Goal: Communication & Community: Ask a question

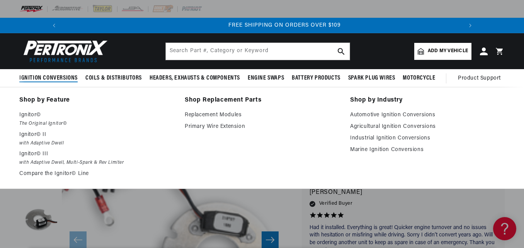
scroll to position [0, 826]
click at [381, 137] on link "Industrial Ignition Conversions" at bounding box center [427, 138] width 154 height 9
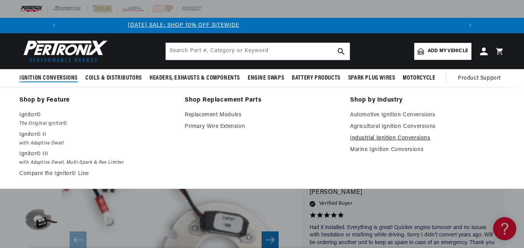
scroll to position [0, 0]
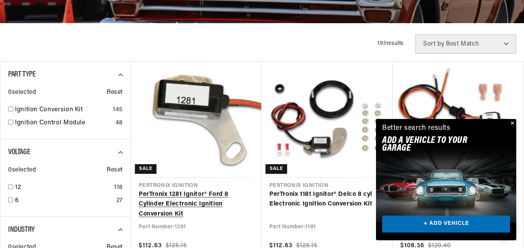
scroll to position [270, 0]
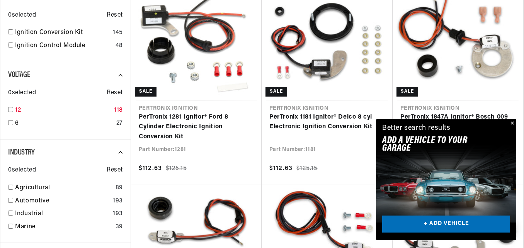
click at [10, 109] on input "checkbox" at bounding box center [10, 109] width 5 height 5
checkbox input "true"
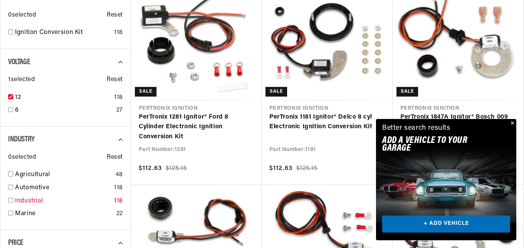
scroll to position [0, 826]
click at [9, 200] on input "checkbox" at bounding box center [10, 200] width 5 height 5
checkbox input "true"
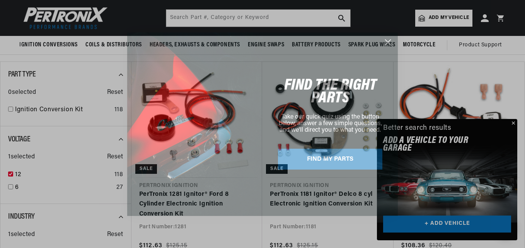
click at [384, 38] on circle "Close dialog" at bounding box center [387, 42] width 13 height 13
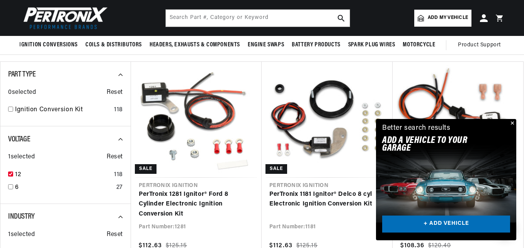
click at [511, 121] on button "Close" at bounding box center [511, 123] width 9 height 9
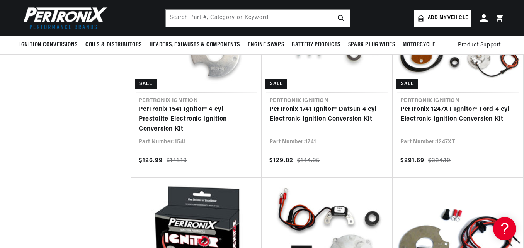
scroll to position [1275, 0]
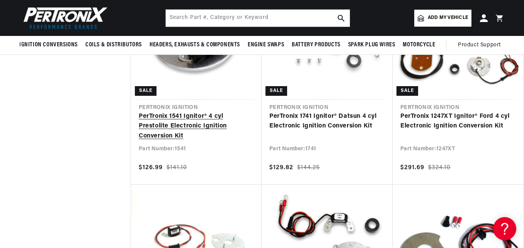
click at [175, 120] on link "PerTronix 1541 Ignitor® 4 cyl Prestolite Electronic Ignition Conversion Kit" at bounding box center [196, 127] width 115 height 30
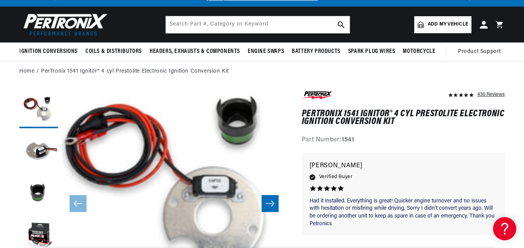
scroll to position [77, 0]
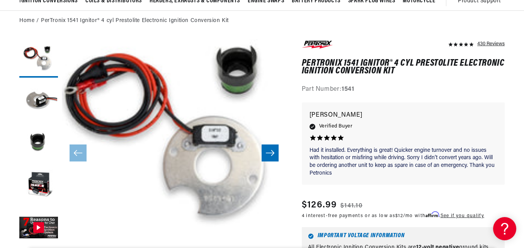
click at [264, 152] on button "Slide right" at bounding box center [269, 152] width 17 height 17
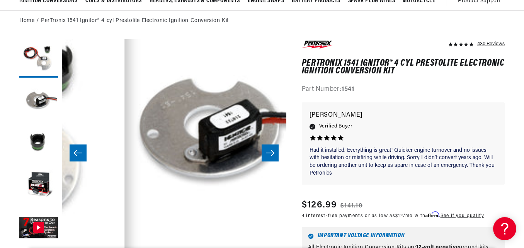
scroll to position [22, 224]
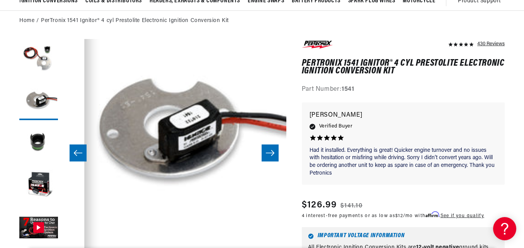
click at [266, 152] on icon "Slide right" at bounding box center [269, 153] width 9 height 8
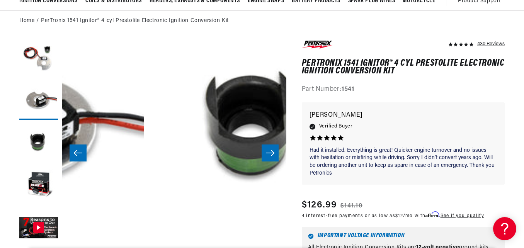
scroll to position [22, 449]
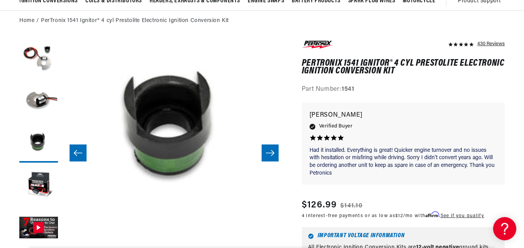
click at [266, 152] on icon "Slide right" at bounding box center [269, 153] width 9 height 8
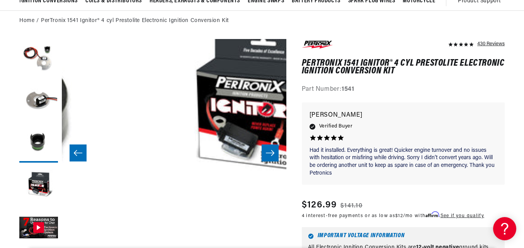
scroll to position [22, 673]
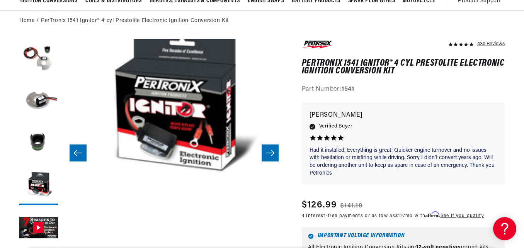
click at [266, 152] on icon "Slide right" at bounding box center [269, 153] width 9 height 8
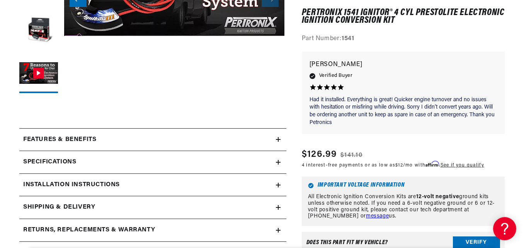
scroll to position [270, 0]
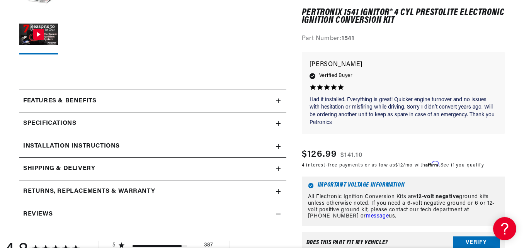
click at [277, 100] on icon at bounding box center [278, 100] width 5 height 5
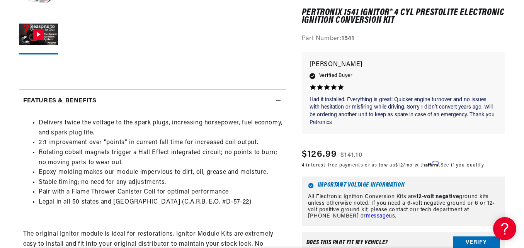
scroll to position [0, 0]
click at [277, 100] on icon at bounding box center [278, 100] width 5 height 5
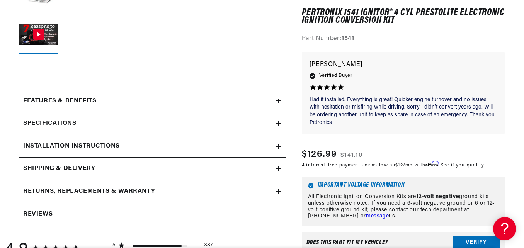
click at [277, 122] on icon at bounding box center [278, 123] width 5 height 5
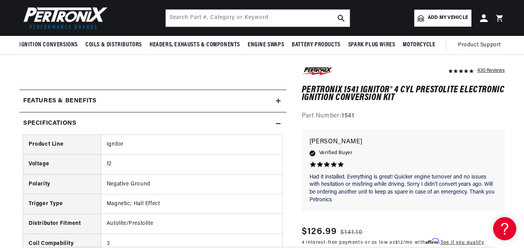
click at [278, 122] on icon at bounding box center [278, 123] width 5 height 5
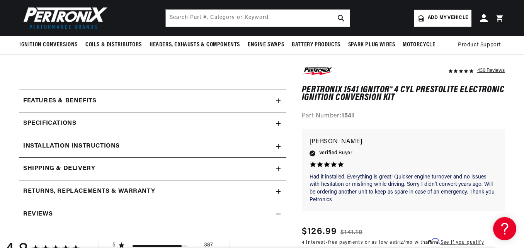
click at [278, 145] on icon at bounding box center [278, 146] width 0 height 5
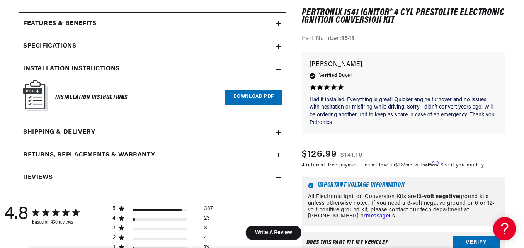
click at [278, 67] on icon at bounding box center [278, 69] width 5 height 5
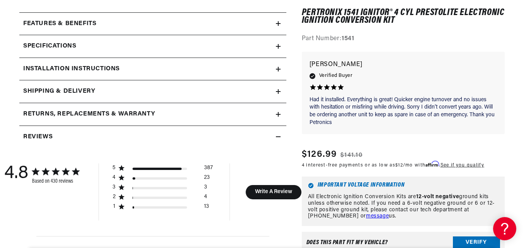
click at [278, 90] on icon at bounding box center [278, 91] width 5 height 5
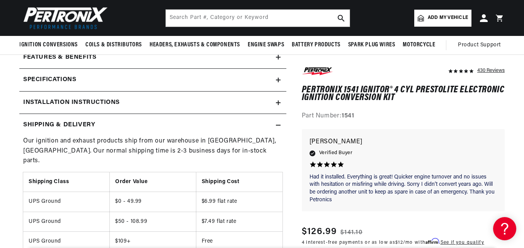
scroll to position [309, 0]
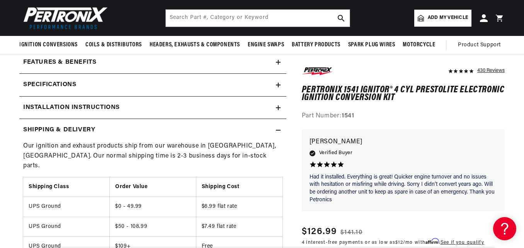
click at [280, 127] on summary "Shipping & Delivery" at bounding box center [152, 130] width 267 height 22
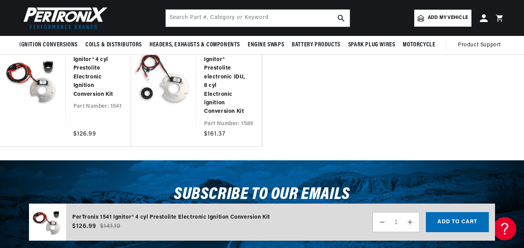
scroll to position [1448, 0]
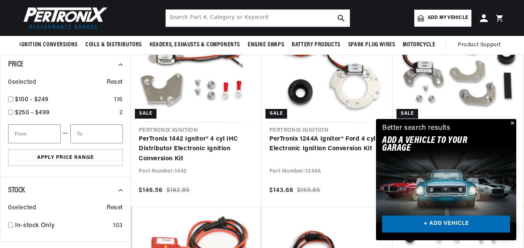
scroll to position [333, 0]
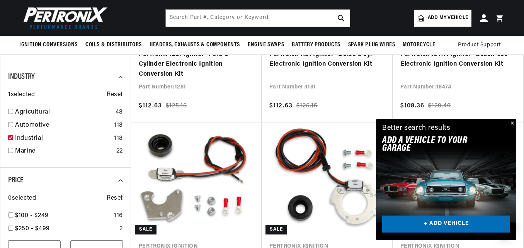
click at [512, 122] on button "Close" at bounding box center [511, 123] width 9 height 9
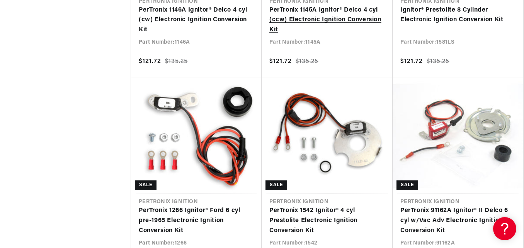
scroll to position [0, 780]
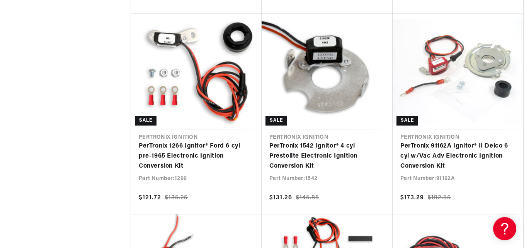
scroll to position [0, 826]
click at [315, 150] on link "PerTronix 1542 Ignitor® 4 cyl Prestolite Electronic Ignition Conversion Kit" at bounding box center [326, 156] width 115 height 30
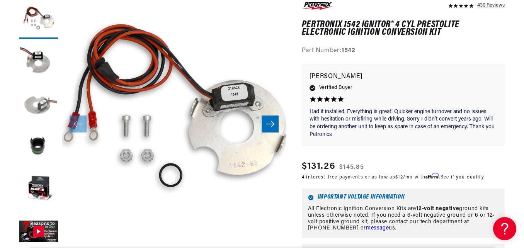
scroll to position [0, 413]
click at [268, 124] on icon "Slide right" at bounding box center [270, 124] width 8 height 6
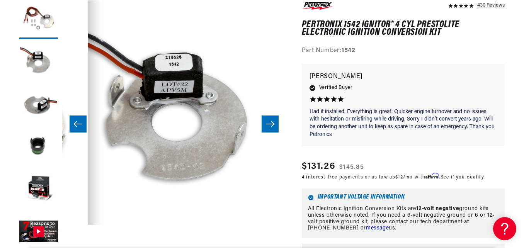
scroll to position [0, 224]
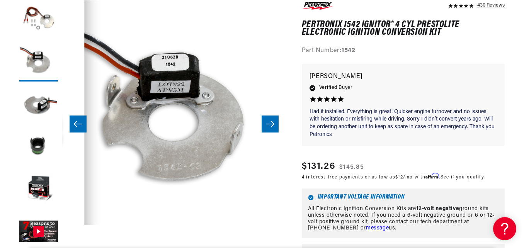
click at [269, 123] on icon "Slide right" at bounding box center [269, 124] width 9 height 8
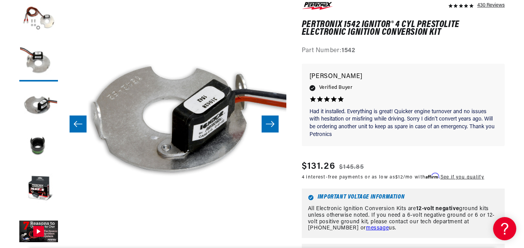
scroll to position [0, 449]
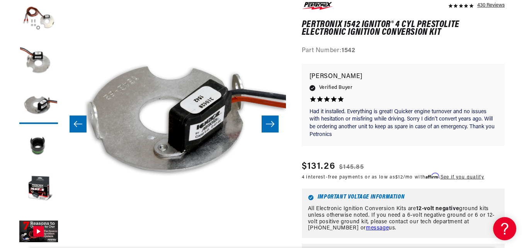
click at [269, 123] on icon "Slide right" at bounding box center [269, 124] width 9 height 8
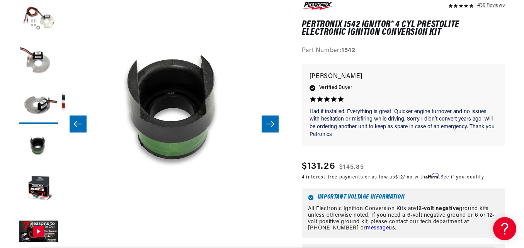
scroll to position [0, 673]
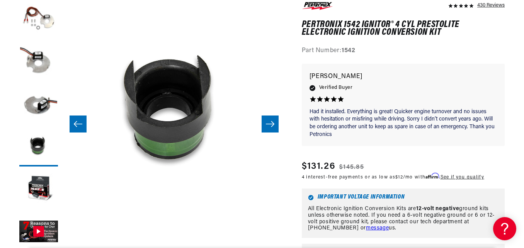
click at [269, 123] on icon "Slide right" at bounding box center [269, 124] width 9 height 8
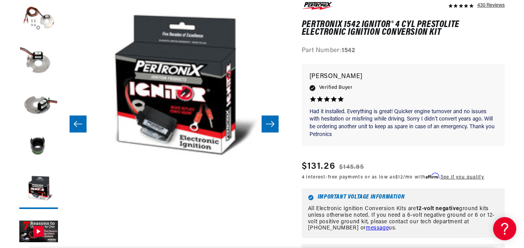
click at [269, 123] on icon "Slide right" at bounding box center [269, 124] width 9 height 8
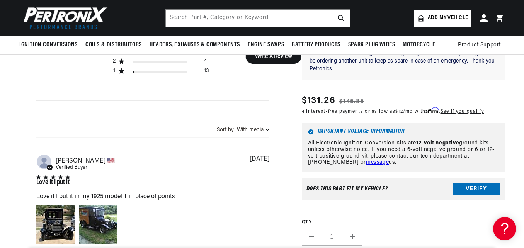
scroll to position [0, 0]
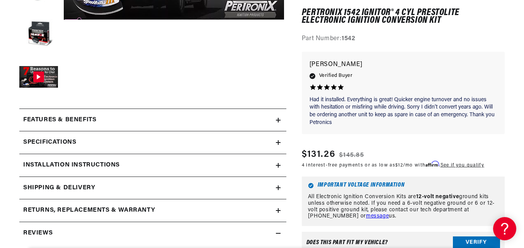
click at [278, 165] on icon at bounding box center [278, 165] width 0 height 5
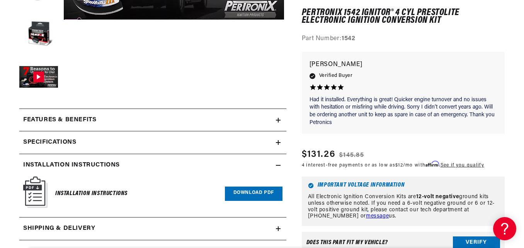
click at [256, 194] on link "Download PDF" at bounding box center [254, 194] width 58 height 14
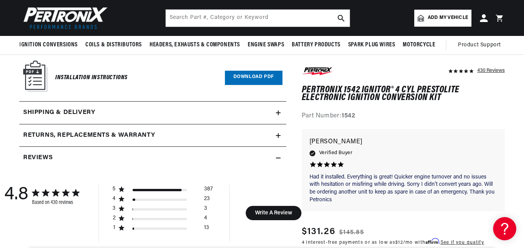
scroll to position [154, 0]
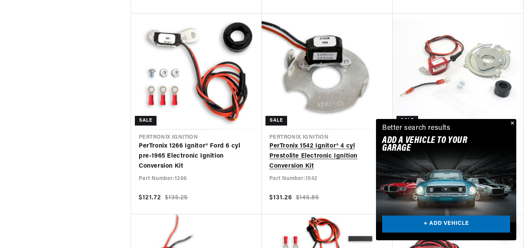
scroll to position [1646, 0]
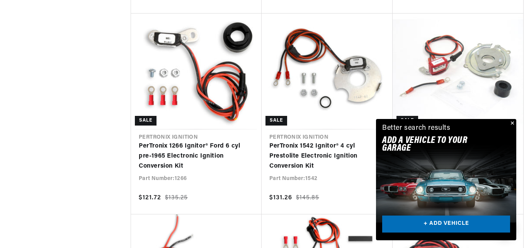
click at [511, 122] on button "Close" at bounding box center [511, 123] width 9 height 9
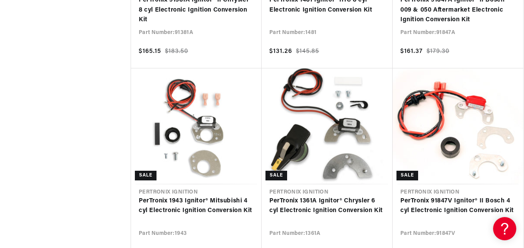
scroll to position [2264, 0]
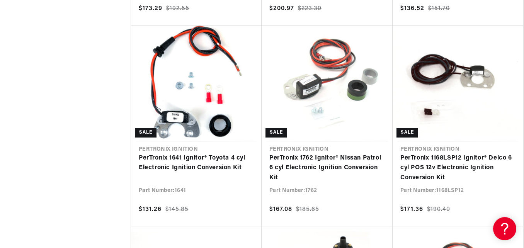
scroll to position [3075, 0]
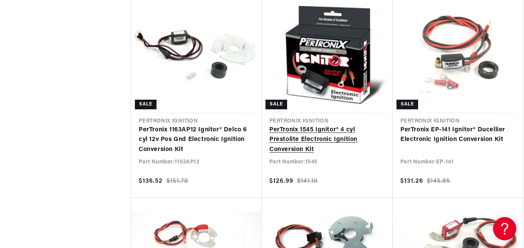
scroll to position [0, 413]
click at [316, 132] on link "PerTronix 1545 Ignitor® 4 cyl Prestolite Electronic Ignition Conversion Kit" at bounding box center [326, 140] width 115 height 30
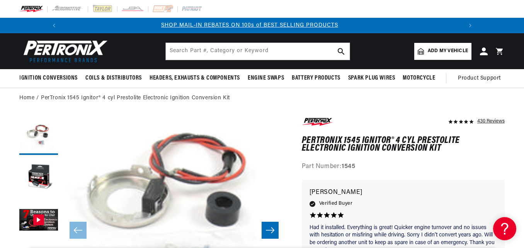
scroll to position [77, 0]
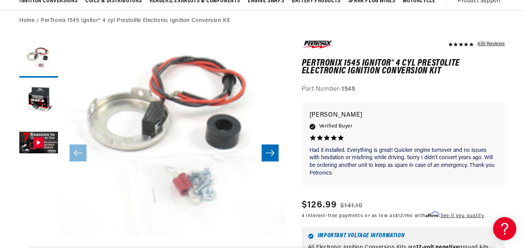
click at [273, 150] on icon "Slide right" at bounding box center [269, 153] width 9 height 8
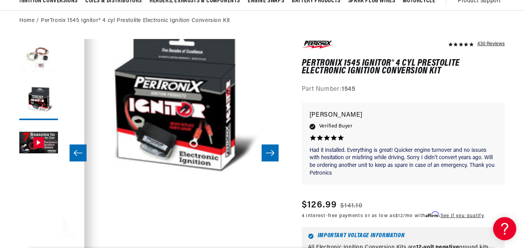
click at [273, 150] on icon "Slide right" at bounding box center [269, 153] width 9 height 8
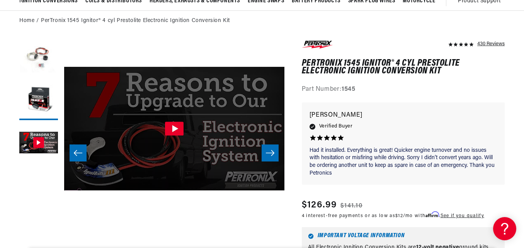
scroll to position [0, 826]
click at [273, 150] on icon "Slide right" at bounding box center [269, 153] width 9 height 8
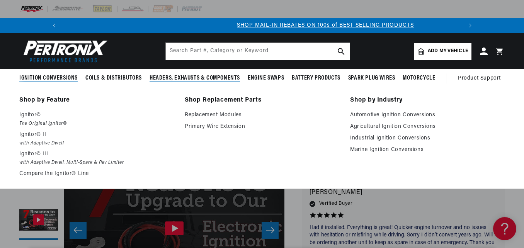
scroll to position [0, 413]
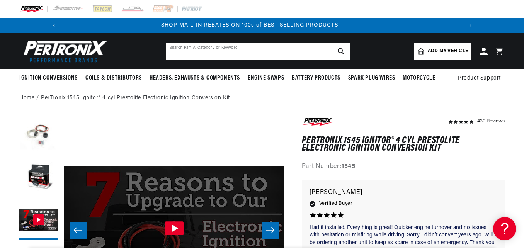
click at [190, 52] on input "text" at bounding box center [258, 51] width 184 height 17
type input "idu4407"
click at [343, 53] on use "search button" at bounding box center [341, 51] width 7 height 7
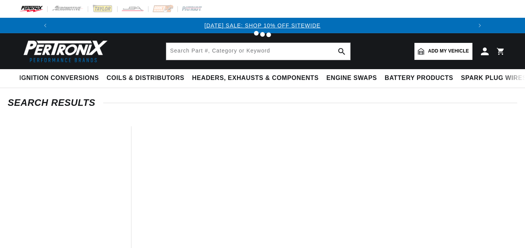
type input "idu4407"
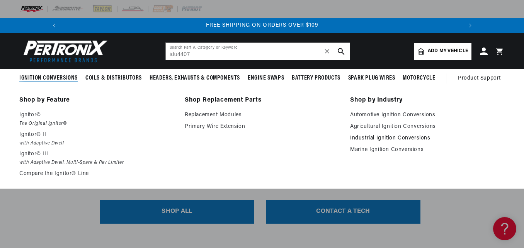
scroll to position [0, 826]
click at [385, 137] on link "Industrial Ignition Conversions" at bounding box center [427, 138] width 154 height 9
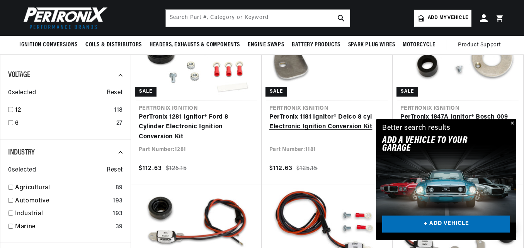
scroll to position [39, 0]
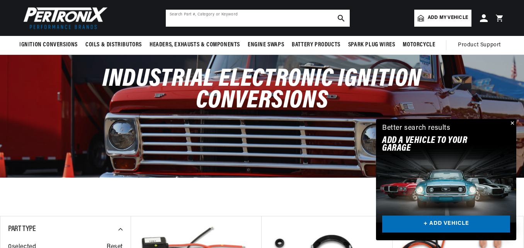
click at [184, 19] on input "text" at bounding box center [258, 18] width 184 height 17
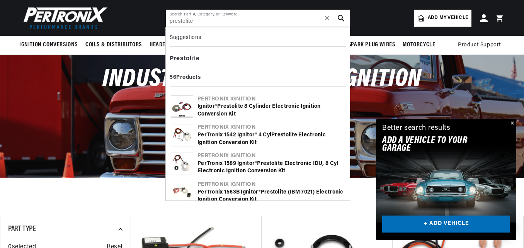
scroll to position [0, 826]
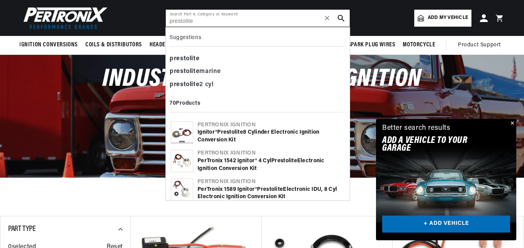
type input "prestolite"
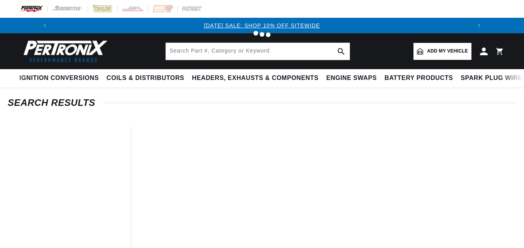
type input "prestolite"
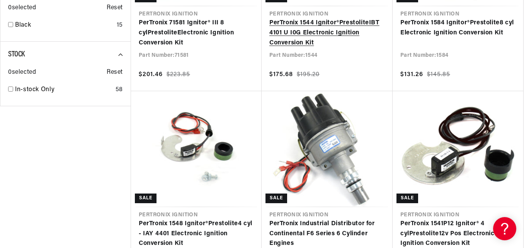
scroll to position [718, 0]
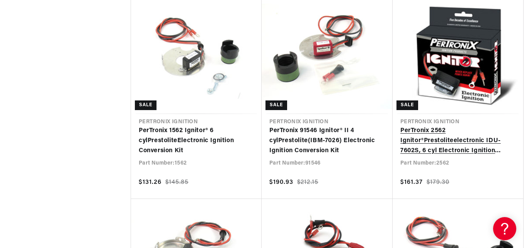
scroll to position [0, 826]
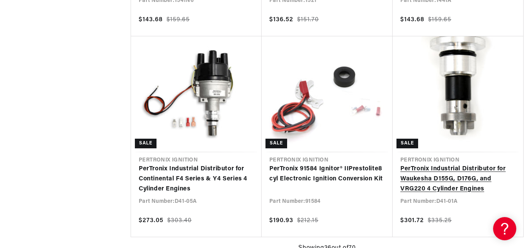
scroll to position [0, 826]
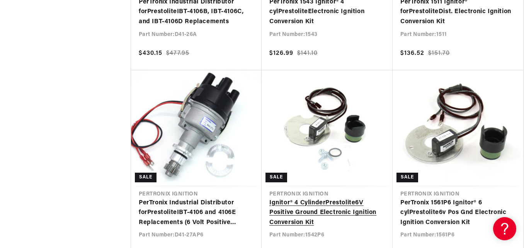
scroll to position [0, 51]
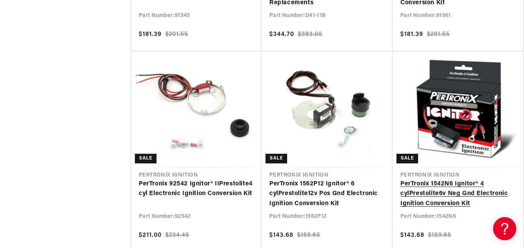
scroll to position [0, 510]
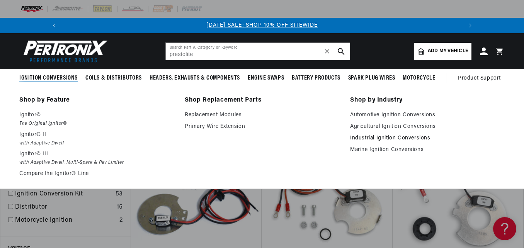
click at [415, 137] on link "Industrial Ignition Conversions" at bounding box center [427, 138] width 154 height 9
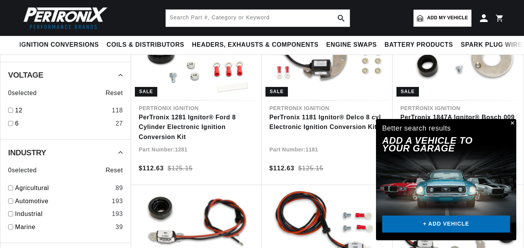
scroll to position [77, 0]
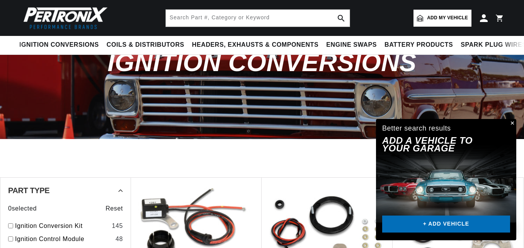
click at [513, 122] on button "Close" at bounding box center [511, 123] width 9 height 9
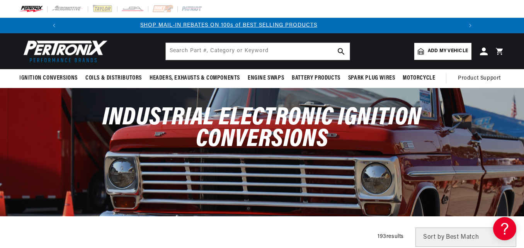
scroll to position [0, 413]
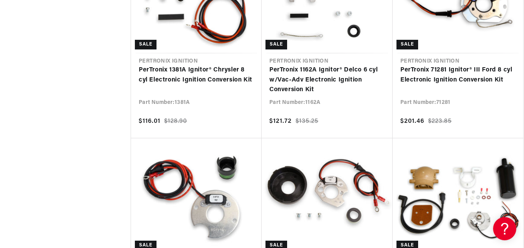
scroll to position [0, 826]
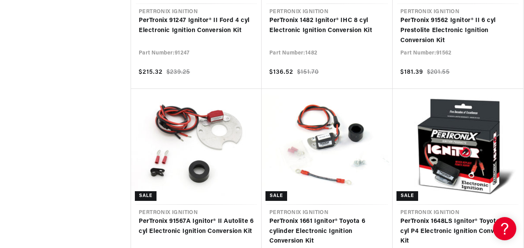
scroll to position [7424, 0]
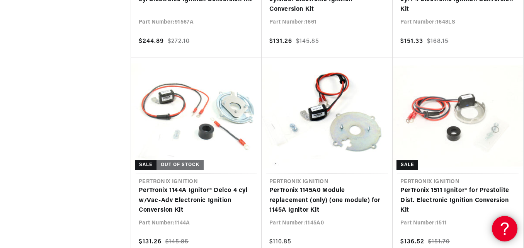
click at [501, 226] on icon at bounding box center [503, 228] width 12 height 58
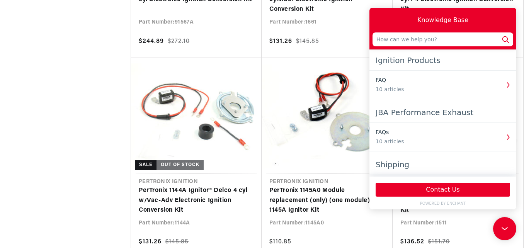
scroll to position [0, 0]
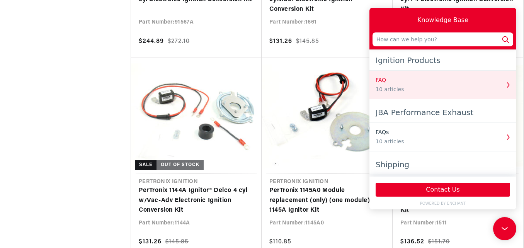
click at [507, 85] on use "button" at bounding box center [508, 84] width 3 height 5
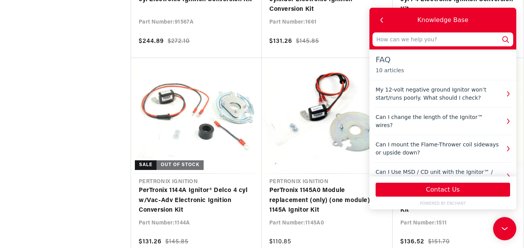
click at [383, 38] on input "text" at bounding box center [442, 39] width 141 height 14
type input "I"
type input "I h"
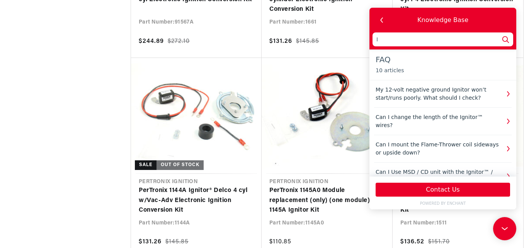
type input "I h"
type input "I ha"
type input "I hav"
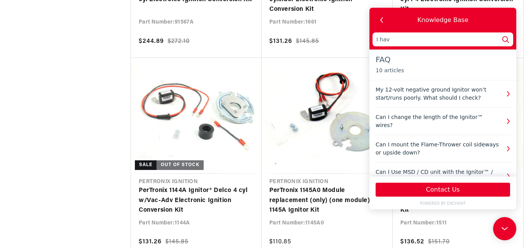
type input "I have"
type input "I have a"
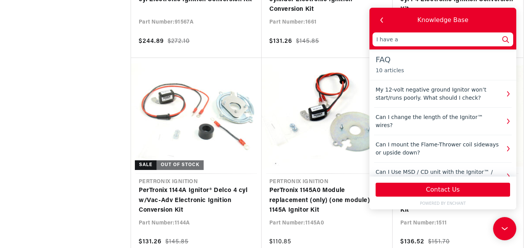
type input "I have a"
type input "I have a H"
type input "I have a He"
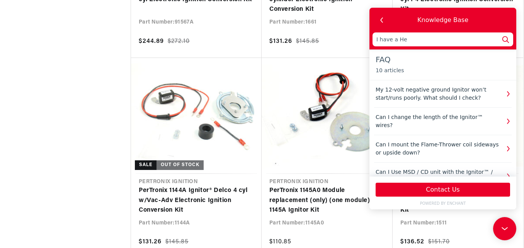
type input "I have a Her"
type input "I have a Herc"
type input "I have a Hercu"
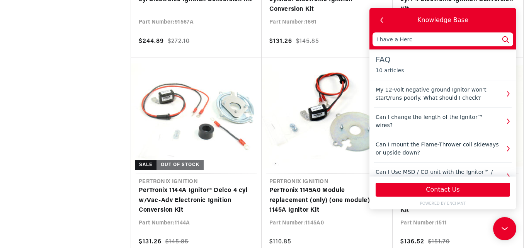
type input "I have a Hercu"
type input "I have a Hercul"
type input "I have a Hercule"
type input "I have a Hercules"
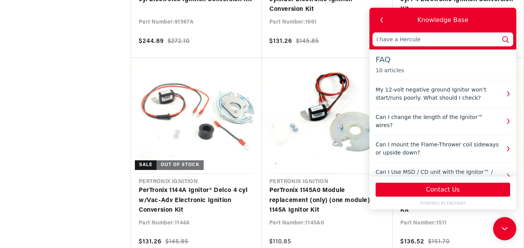
type input "I have a Hercules"
type input "I have a Hercules G"
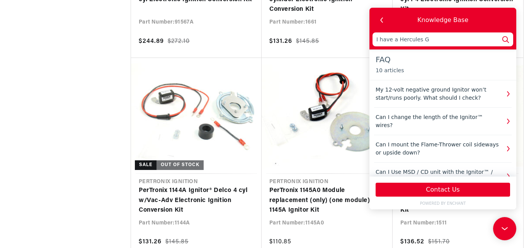
type input "I have a Hercules G1"
type input "I have a Hercules G16"
type input "I have a Hercules G160"
type input "I have a Hercules G1600"
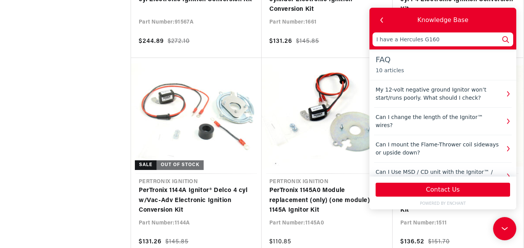
type input "I have a Hercules G1600"
type input "I have a Hercules G1600 w"
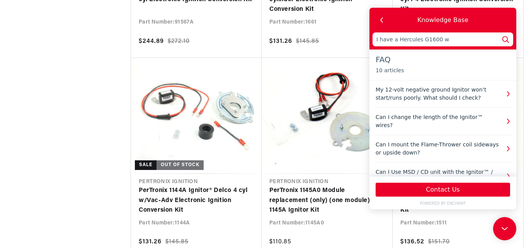
type input "I have a Hercules G1600 wi"
type input "I have a Hercules G1600 wit"
type input "I have a Hercules G1600 with"
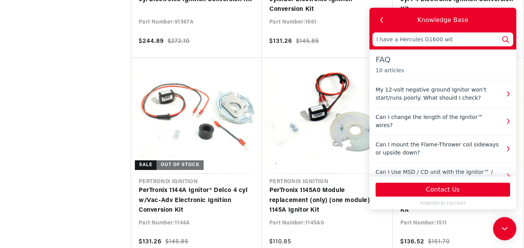
type input "I have a Hercules G1600 with"
type input "I have a Hercules G1600 with a"
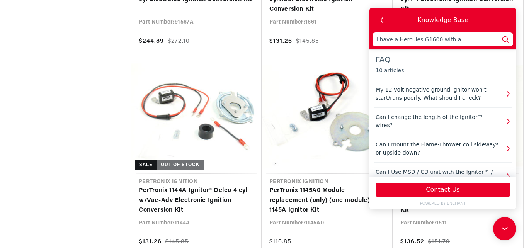
type input "I have a Hercules G1600 with a"
type input "I have a Hercules G1600 with a p"
type input "I have a Hercules G1600 with a pr"
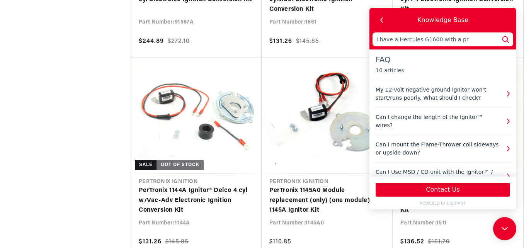
type input "I have a Hercules G1600 with a pre"
type input "I have a Hercules G1600 with a pres"
type input "I have a Hercules G1600 with a [PERSON_NAME]"
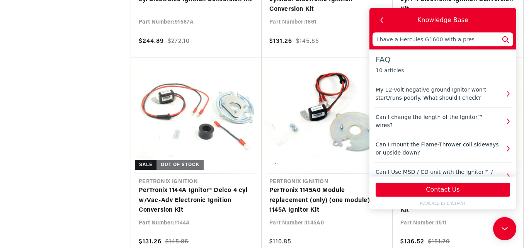
type input "I have a Hercules G1600 with a [PERSON_NAME]"
type input "I have a Hercules G1600 with a presto"
type input "I have a Hercules G1600 with a prestol"
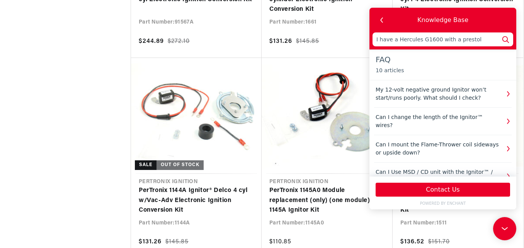
type input "I have a Hercules G1600 with a prestoli"
type input "I have a Hercules G1600 with a prestolit"
type input "I have a Hercules G1600 with a prestolite"
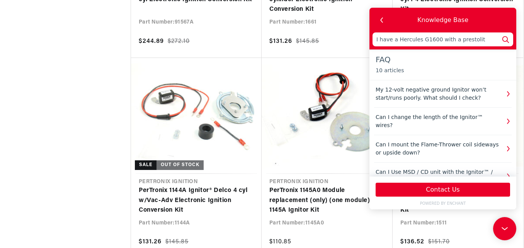
type input "I have a Hercules G1600 with a prestolite"
type input "I have a Hercules G1600 with a prestolite I"
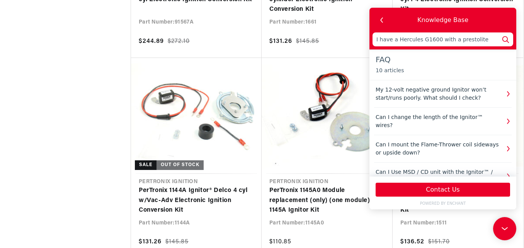
type input "I have a Hercules G1600 with a prestolite I"
type input "I have a Hercules G1600 with a prestolite ID"
type input "I have a Hercules G1600 with a prestolite IDU"
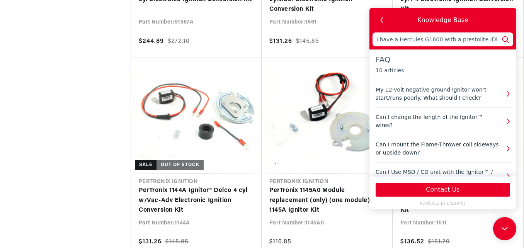
type input "I have a Hercules G1600 with a prestolite IDU4"
type input "I have a Hercules G1600 with a prestolite IDU44"
type input "I have a Hercules G1600 with a prestolite IDU440"
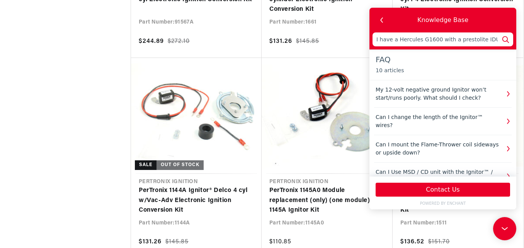
type input "I have a Hercules G1600 with a prestolite IDU440"
type input "I have a Hercules G1600 with a prestolite IDU4407"
type input "I have a Hercules G1600 with a prestolite IDU44071"
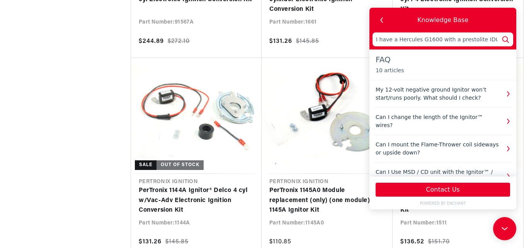
type input "I have a Hercules G1600 with a prestolite IDU44071M"
type input "I have a Hercules G1600 with a prestolite IDU44071M d"
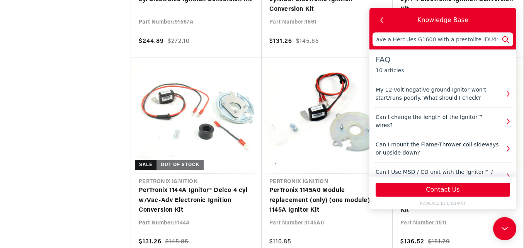
type input "I have a Hercules G1600 with a prestolite IDU44071M d"
type input "I have a Hercules G1600 with a prestolite IDU44071M di"
type input "I have a Hercules G1600 with a prestolite IDU44071M dis"
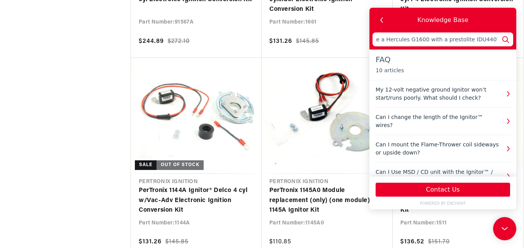
type input "I have a Hercules G1600 with a prestolite IDU44071M dist"
type input "I have a Hercules G1600 with a prestolite IDU44071M distr"
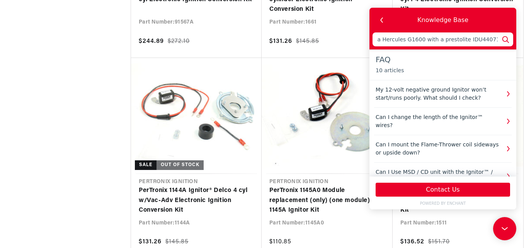
type input "I have a Hercules G1600 with a prestolite IDU44071M distri"
type input "I have a Hercules G1600 with a prestolite IDU44071M distrib"
type input "I have a Hercules G1600 with a prestolite IDU44071M distribu"
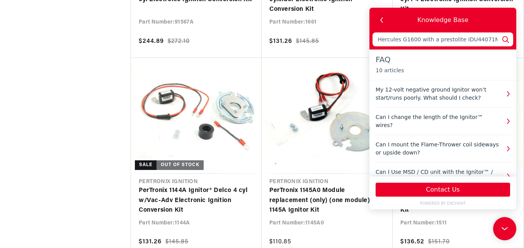
scroll to position [0, 826]
type input "I have a Hercules G1600 with a prestolite IDU44071M distribut"
type input "I have a Hercules G1600 with a prestolite IDU44071M distributo"
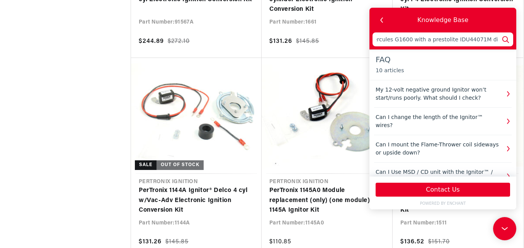
type input "I have a Hercules G1600 with a prestolite IDU44071M distributor"
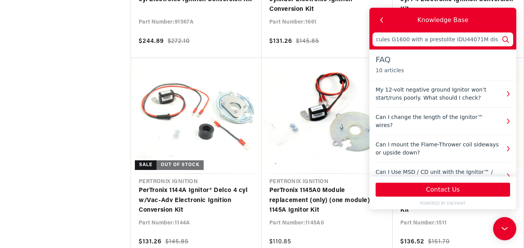
type input "I have a Hercules G1600 with a prestolite IDU44071M distributor w"
type input "I have a Hercules G1600 with a prestolite IDU44071M distributor wh"
type input "I have a Hercules G1600 with a prestolite IDU44071M distributor wha"
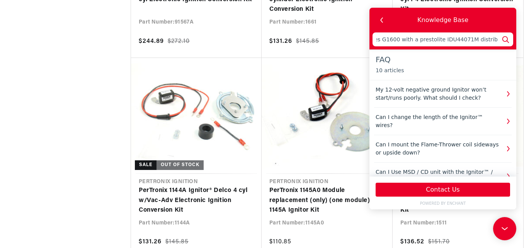
type input "I have a Hercules G1600 with a prestolite IDU44071M distributor what"
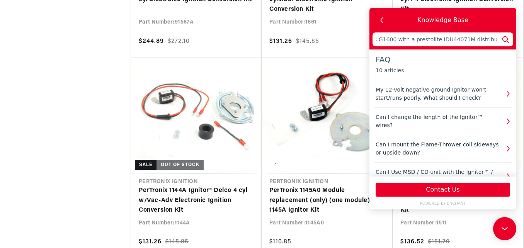
type input "I have a Hercules G1600 with a prestolite IDU44071M distributor what e"
type input "I have a Hercules G1600 with a prestolite IDU44071M distributor what el"
type input "I have a Hercules G1600 with a prestolite IDU44071M distributor what ele"
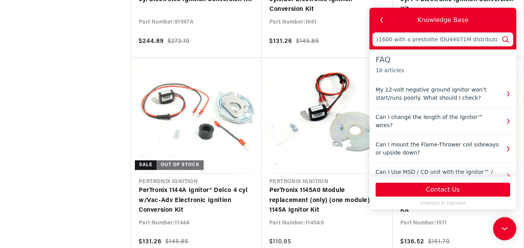
type input "I have a Hercules G1600 with a prestolite IDU44071M distributor what ele"
type input "I have a Hercules G1600 with a prestolite IDU44071M distributor what elec"
type input "I have a Hercules G1600 with a prestolite IDU44071M distributor what elect"
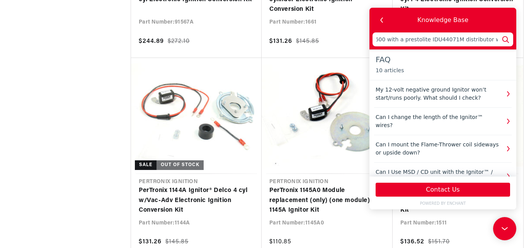
type input "I have a Hercules G1600 with a prestolite IDU44071M distributor what electr"
type input "I have a Hercules G1600 with a prestolite IDU44071M distributor what electro"
type input "I have a Hercules G1600 with a prestolite IDU44071M distributor what electron"
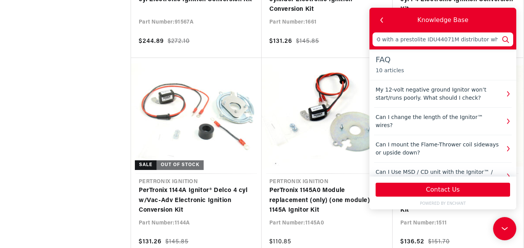
type input "I have a Hercules G1600 with a prestolite IDU44071M distributor what electron"
type input "I have a Hercules G1600 with a prestolite IDU44071M distributor what electroni"
type input "I have a Hercules G1600 with a prestolite IDU44071M distributor what electronic"
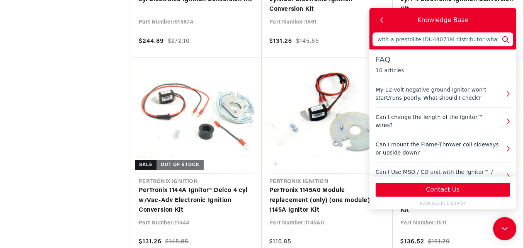
scroll to position [0, 70]
type input "I have a Hercules G1600 with a prestolite IDU44071M distributor what electronic"
type input "I have a Hercules G1600 with a prestolite IDU44071M distributor what electronic…"
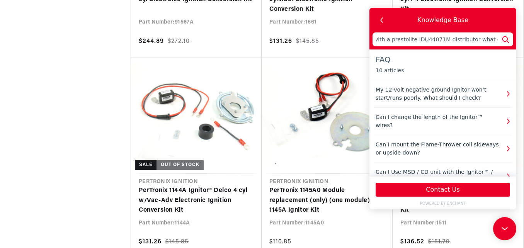
type input "I have a Hercules G1600 with a prestolite IDU44071M distributor what electronic…"
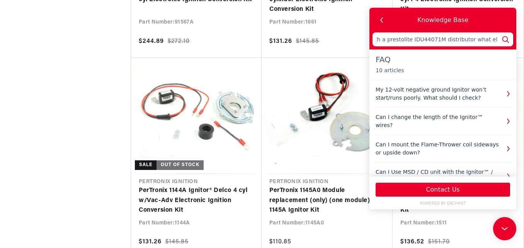
type input "I have a Hercules G1600 with a prestolite IDU44071M distributor what electronic…"
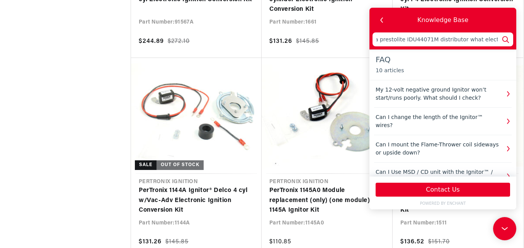
type input "I have a Hercules G1600 with a prestolite IDU44071M distributor what electronic…"
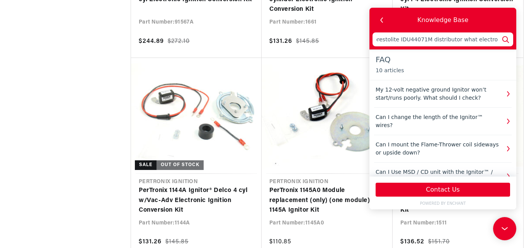
type input "I have a Hercules G1600 with a prestolite IDU44071M distributor what electronic…"
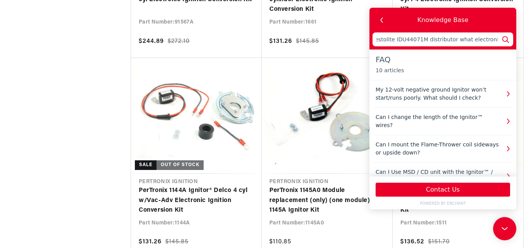
scroll to position [0, 95]
type input "I have a Hercules G1600 with a prestolite IDU44071M distributor what electronic…"
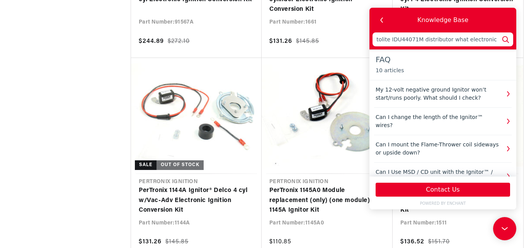
type input "I have a Hercules G1600 with a prestolite IDU44071M distributor what electronic…"
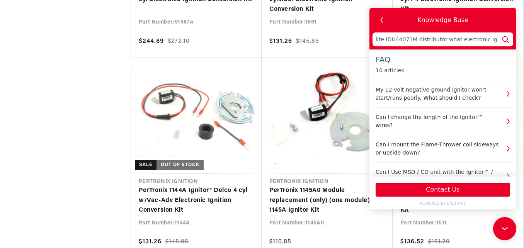
type input "I have a Hercules G1600 with a prestolite IDU44071M distributor what electronic…"
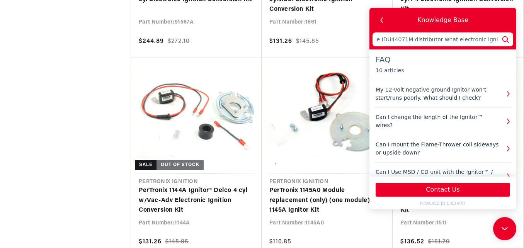
type input "I have a Hercules G1600 with a prestolite IDU44071M distributor what electronic…"
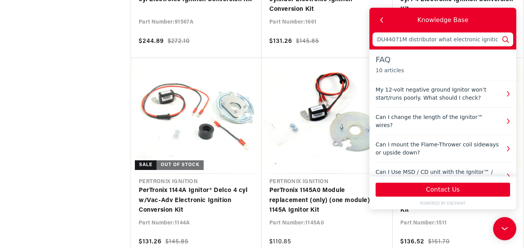
type input "I have a Hercules G1600 with a prestolite IDU44071M distributor what electronic…"
click at [506, 39] on icon at bounding box center [505, 39] width 10 height 10
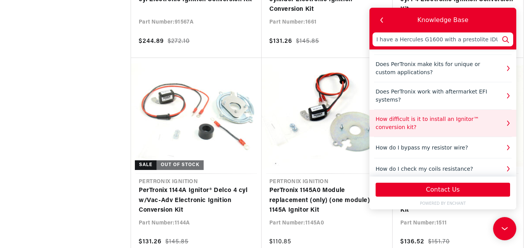
scroll to position [0, 0]
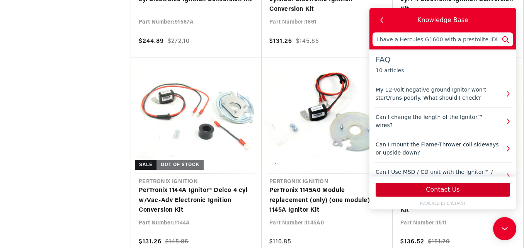
click at [448, 189] on button "Contact Us" at bounding box center [442, 190] width 134 height 14
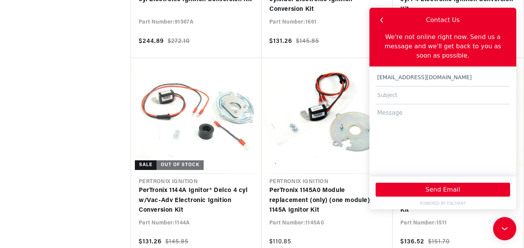
scroll to position [0, 413]
type input "[EMAIL_ADDRESS][DOMAIN_NAME]"
click at [386, 87] on input "text" at bounding box center [442, 96] width 134 height 18
type input "electronic ignition kit"
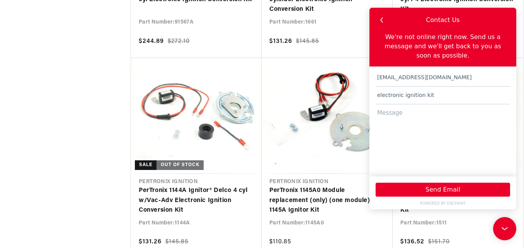
click at [382, 105] on textarea at bounding box center [442, 136] width 134 height 65
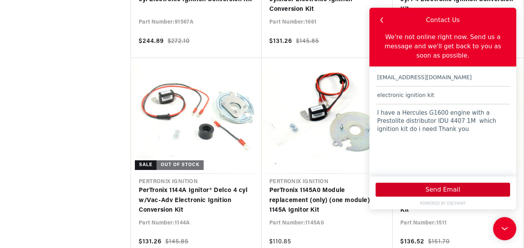
type textarea "I have a Hercules G1600 engine with a Prestolite distributor IDU 4407 1M which …"
click at [450, 185] on button "Send Email" at bounding box center [442, 190] width 134 height 14
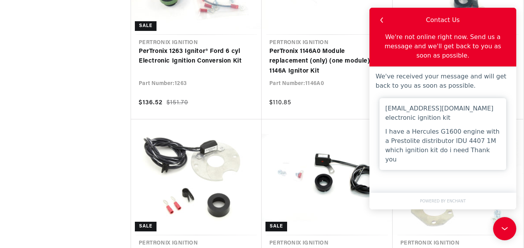
scroll to position [0, 250]
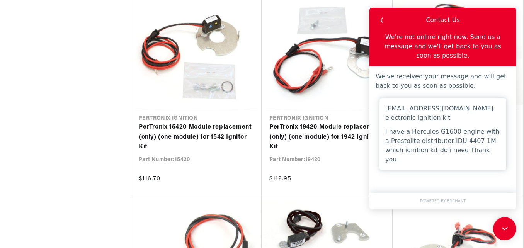
scroll to position [0, 413]
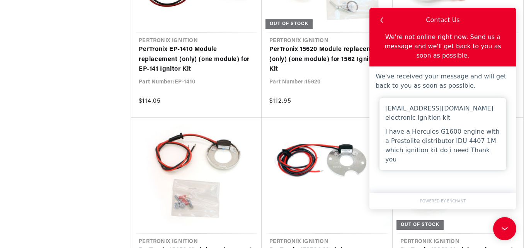
scroll to position [12105, 0]
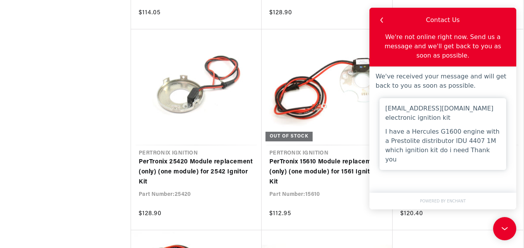
scroll to position [12831, 0]
